Goal: Transaction & Acquisition: Download file/media

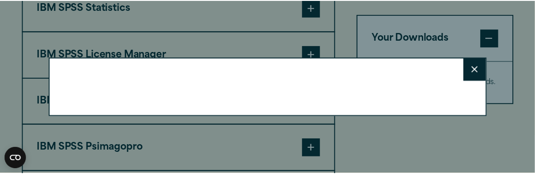
scroll to position [801, 0]
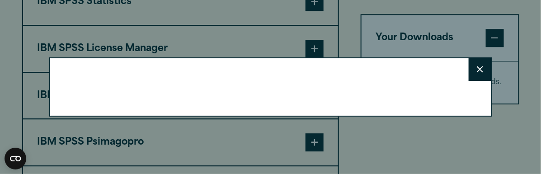
click at [534, 171] on html "Consent Details [#IABV2SETTINGS#] About This website uses cookies We use cookie…" at bounding box center [270, 83] width 541 height 1768
click at [479, 73] on button "Close" at bounding box center [480, 69] width 23 height 23
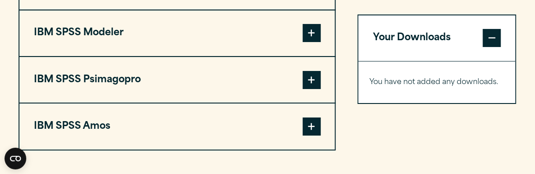
scroll to position [880, 0]
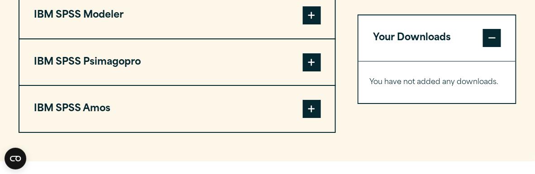
click at [309, 106] on span at bounding box center [312, 109] width 18 height 18
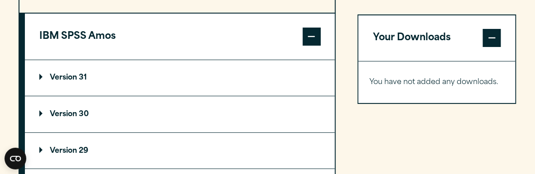
scroll to position [989, 0]
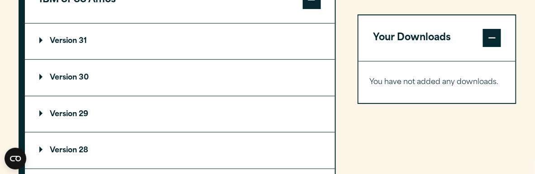
click at [75, 111] on p "Version 29" at bounding box center [63, 114] width 49 height 7
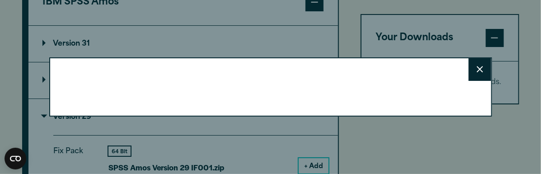
click at [477, 70] on icon at bounding box center [480, 69] width 6 height 7
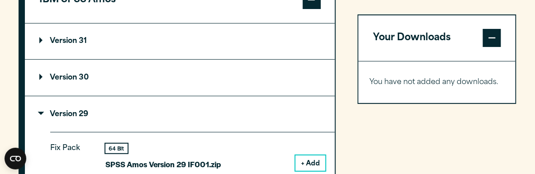
click at [306, 160] on button "+ Add" at bounding box center [310, 163] width 30 height 15
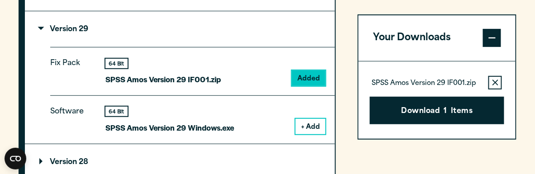
scroll to position [1079, 0]
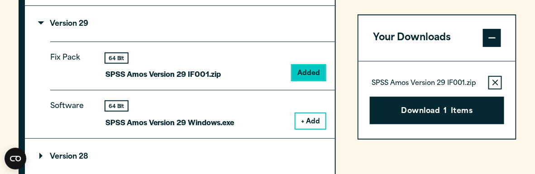
click at [308, 117] on button "+ Add" at bounding box center [310, 121] width 30 height 15
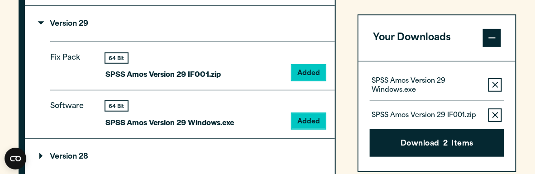
click at [497, 114] on icon "button" at bounding box center [495, 115] width 6 height 6
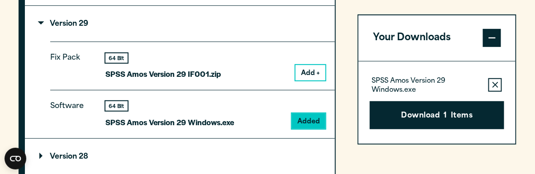
click at [308, 69] on button "Add +" at bounding box center [310, 72] width 30 height 15
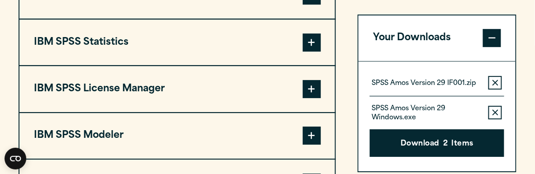
scroll to position [747, 0]
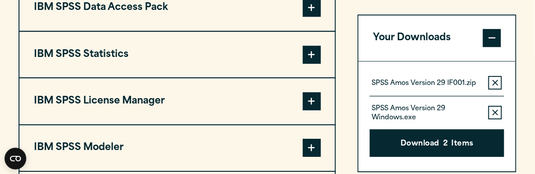
click at [313, 52] on span at bounding box center [312, 55] width 18 height 18
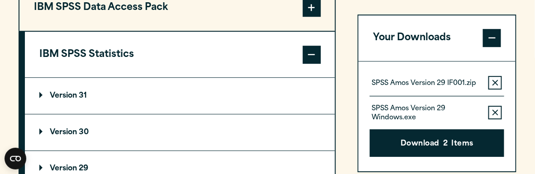
click at [143, 158] on summary "Version 29" at bounding box center [180, 169] width 310 height 36
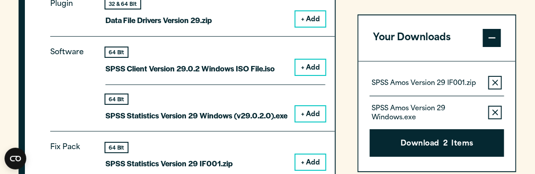
scroll to position [958, 0]
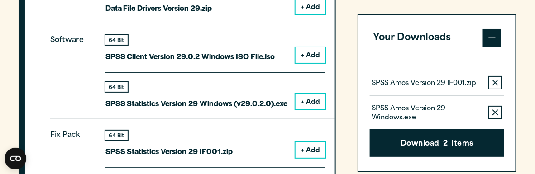
click at [315, 151] on button "+ Add" at bounding box center [310, 149] width 30 height 15
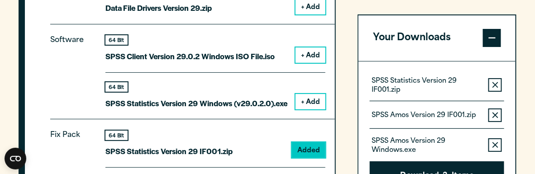
click at [308, 98] on button "+ Add" at bounding box center [310, 101] width 30 height 15
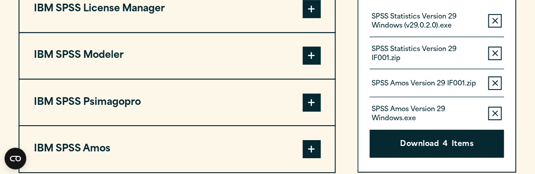
scroll to position [1701, 0]
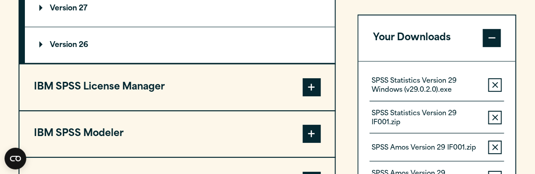
click at [313, 81] on span at bounding box center [312, 87] width 18 height 18
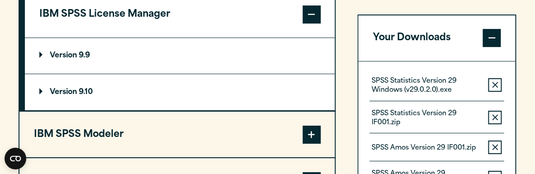
scroll to position [749, 0]
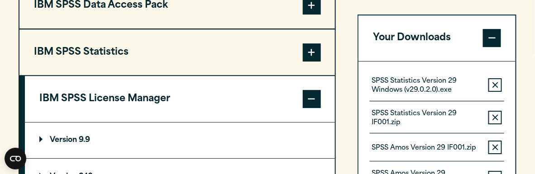
click at [310, 53] on span at bounding box center [312, 52] width 18 height 18
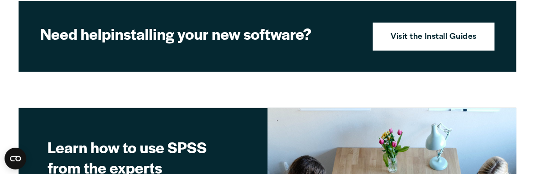
scroll to position [1956, 0]
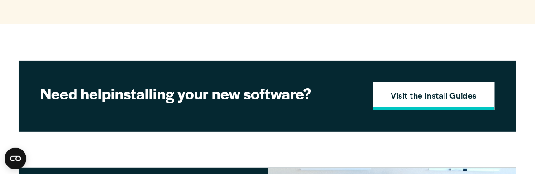
click at [426, 97] on strong "Visit the Install Guides" at bounding box center [434, 97] width 86 height 12
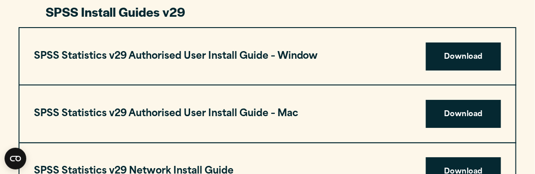
scroll to position [934, 0]
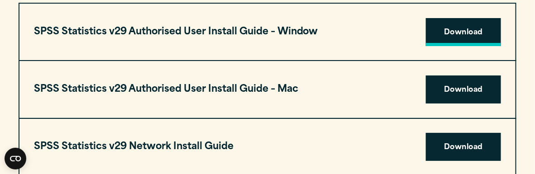
click at [456, 29] on link "Download" at bounding box center [463, 32] width 75 height 28
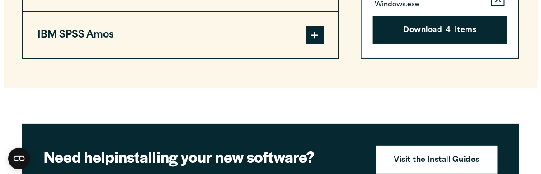
scroll to position [929, 0]
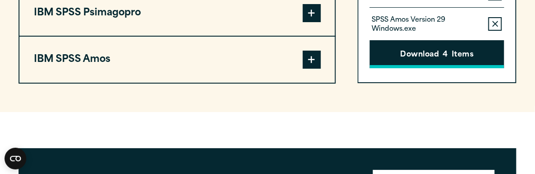
click at [428, 51] on button "Download 4 Items" at bounding box center [437, 54] width 135 height 28
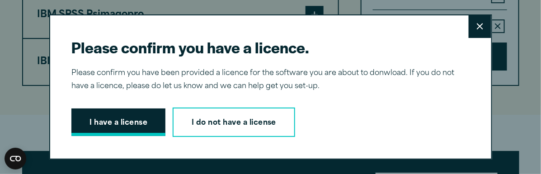
click at [109, 119] on button "I have a license" at bounding box center [118, 123] width 94 height 28
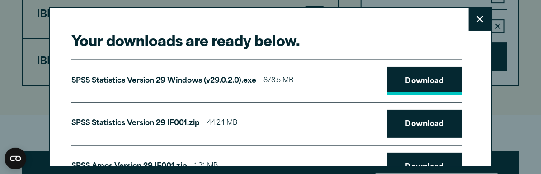
click at [406, 82] on link "Download" at bounding box center [425, 81] width 75 height 28
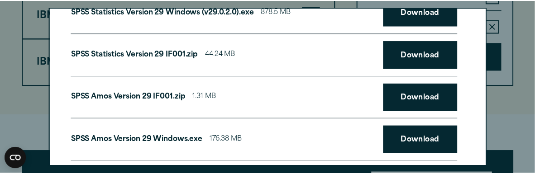
scroll to position [67, 0]
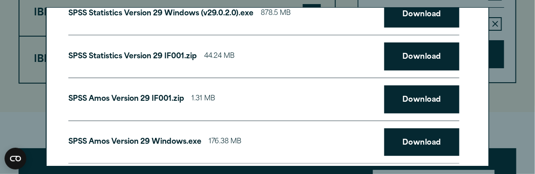
click at [525, 25] on div "Your downloads are ready below. Close SPSS Statistics Version 29 Windows (v29.0…" at bounding box center [267, 87] width 535 height 174
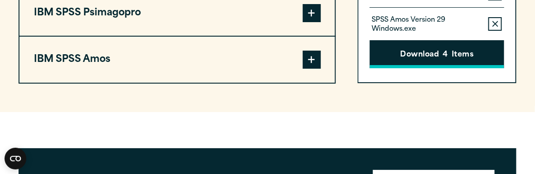
click at [411, 59] on button "Download 4 Items" at bounding box center [437, 54] width 135 height 28
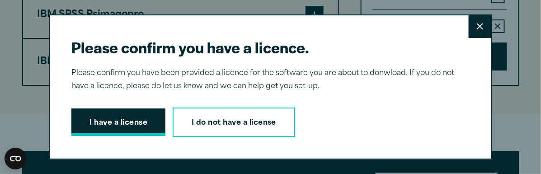
click at [119, 122] on button "I have a license" at bounding box center [118, 123] width 94 height 28
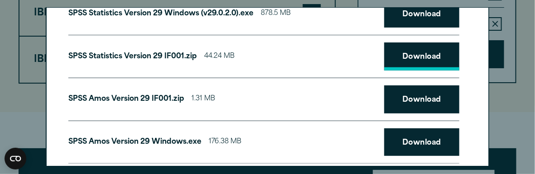
click at [402, 53] on link "Download" at bounding box center [421, 57] width 75 height 28
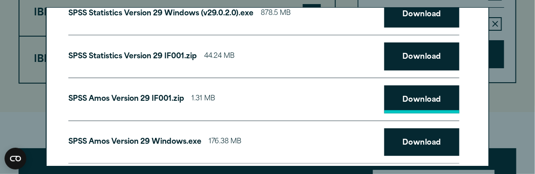
click at [405, 99] on link "Download" at bounding box center [421, 99] width 75 height 28
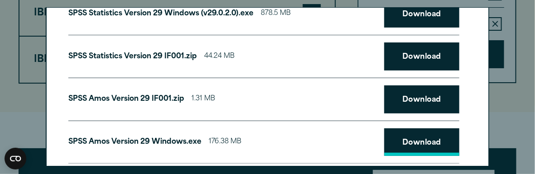
click at [414, 142] on link "Download" at bounding box center [421, 142] width 75 height 28
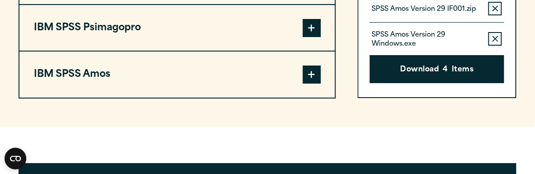
scroll to position [911, 0]
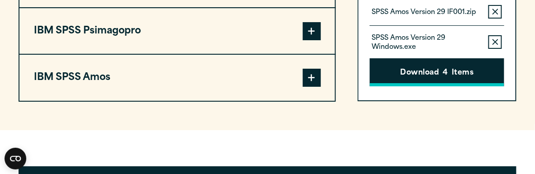
click at [426, 71] on button "Download 4 Items" at bounding box center [437, 72] width 135 height 28
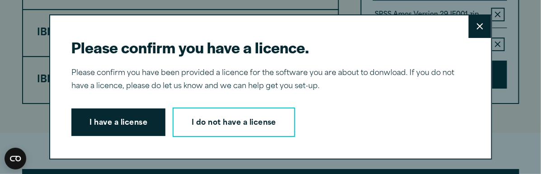
click at [516, 152] on div "Please confirm you have a licence. Close Please confirm you have been provided …" at bounding box center [270, 87] width 541 height 174
